Goal: Book appointment/travel/reservation

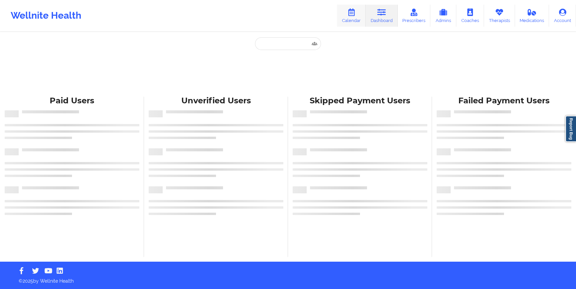
click at [345, 11] on link "Calendar" at bounding box center [351, 16] width 29 height 22
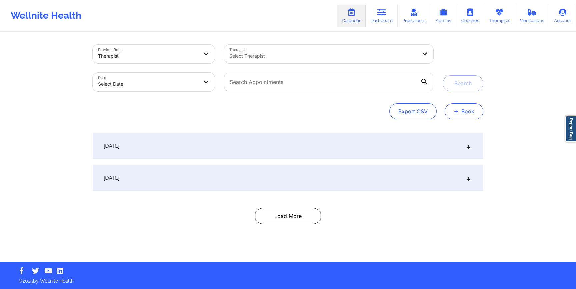
click at [465, 115] on button "+ Book" at bounding box center [463, 111] width 39 height 16
click at [438, 131] on button "Therapy Session" at bounding box center [452, 132] width 51 height 11
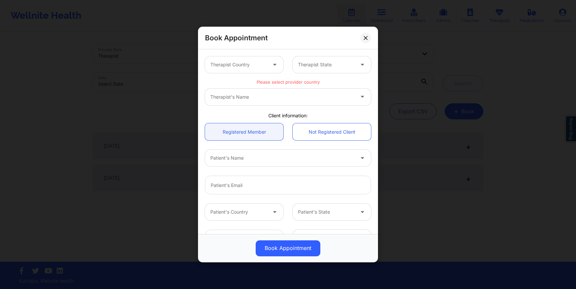
click at [294, 97] on div "Therapist's Name" at bounding box center [288, 97] width 166 height 17
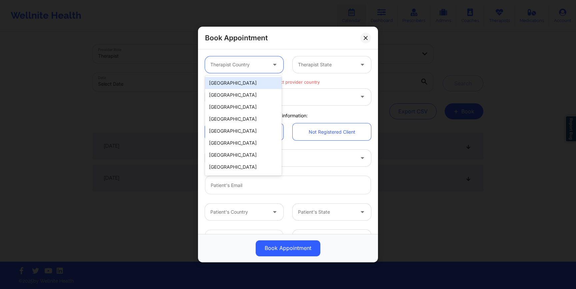
click at [265, 69] on div "Therapist Country" at bounding box center [236, 64] width 62 height 17
click at [256, 82] on div "[GEOGRAPHIC_DATA]" at bounding box center [243, 83] width 77 height 12
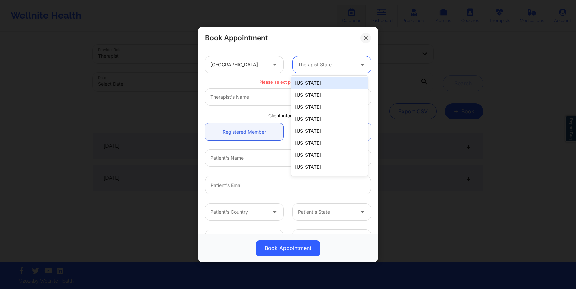
click at [310, 62] on div at bounding box center [326, 65] width 56 height 8
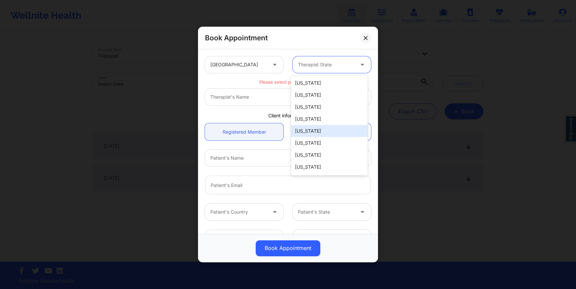
click at [303, 135] on div "[US_STATE]" at bounding box center [329, 131] width 77 height 12
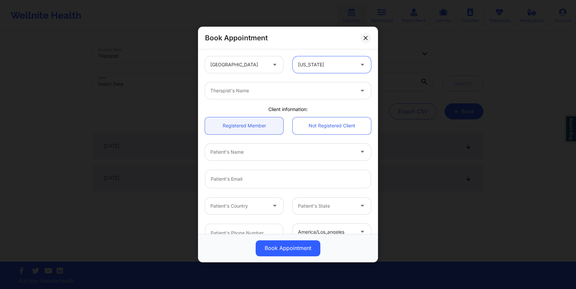
click at [266, 94] on div at bounding box center [282, 91] width 144 height 8
click at [86, 211] on div "Book Appointment [GEOGRAPHIC_DATA] [US_STATE] option , selected. Select is focu…" at bounding box center [288, 144] width 576 height 289
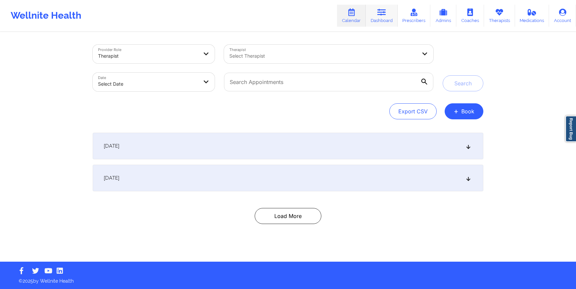
click at [379, 11] on icon at bounding box center [381, 12] width 9 height 7
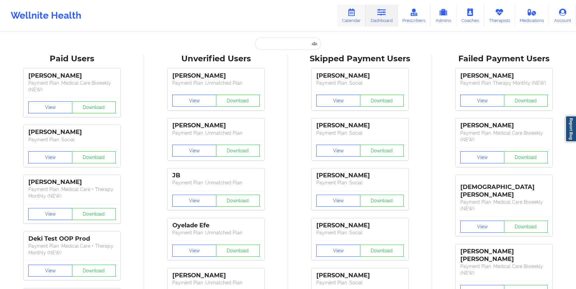
click at [364, 15] on link "Calendar" at bounding box center [351, 16] width 29 height 22
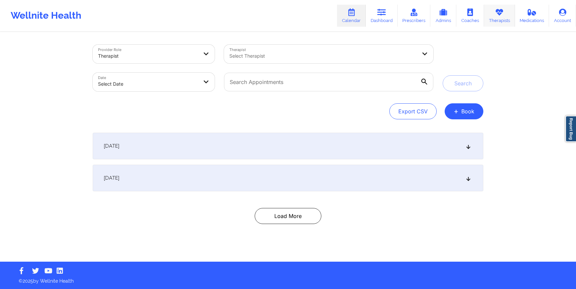
click at [499, 20] on link "Therapists" at bounding box center [499, 16] width 31 height 22
